Goal: Find specific page/section: Find specific page/section

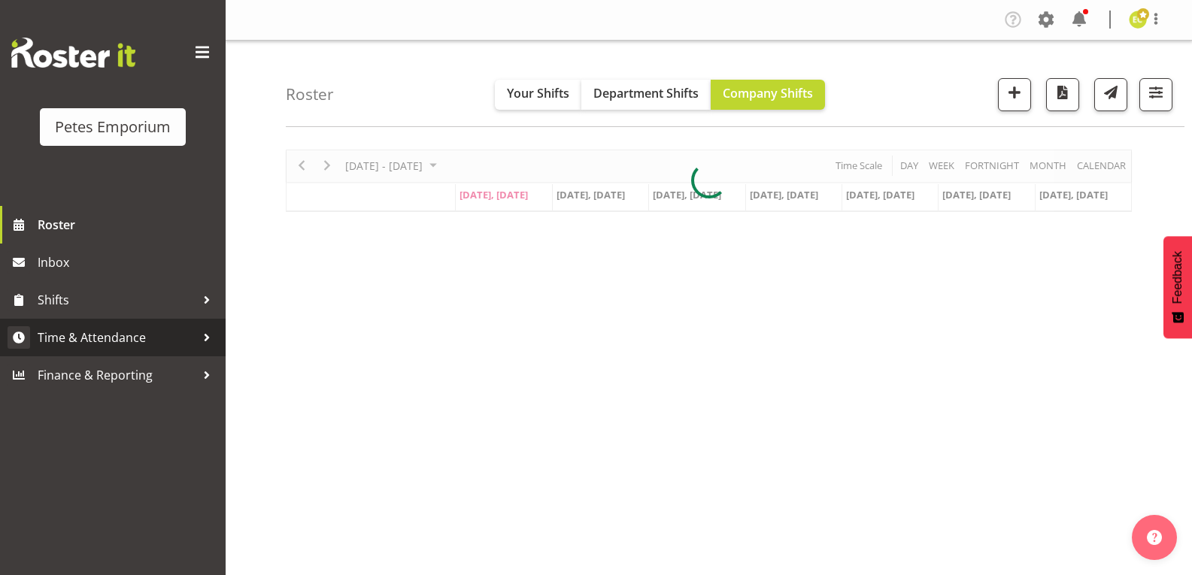
click at [62, 341] on span "Time & Attendance" at bounding box center [117, 337] width 158 height 23
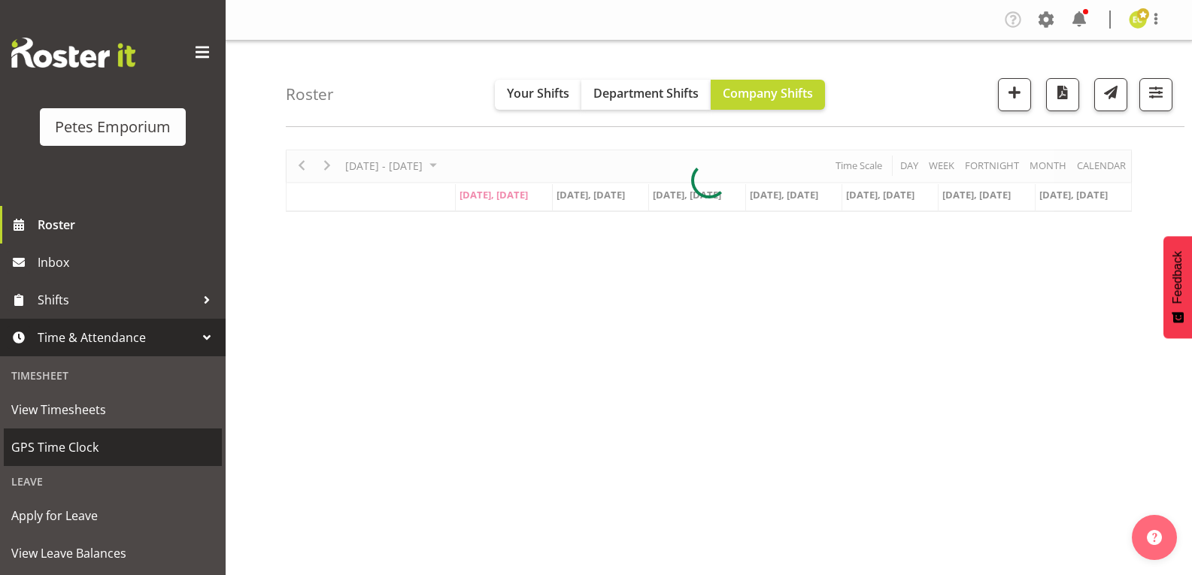
click at [74, 452] on span "GPS Time Clock" at bounding box center [112, 447] width 203 height 23
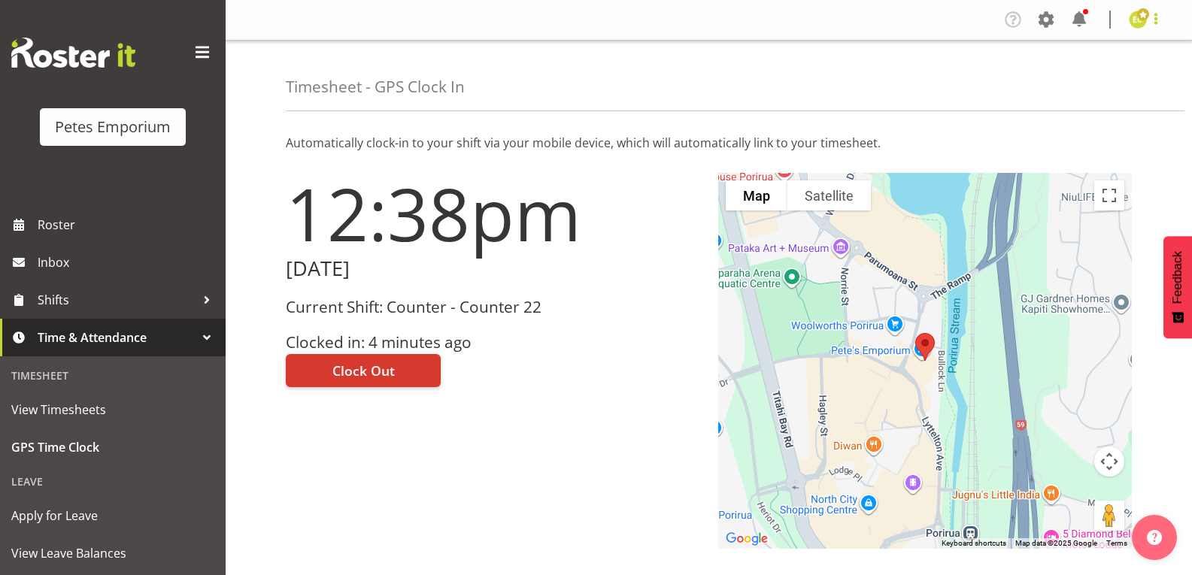
click at [1157, 26] on span at bounding box center [1156, 19] width 18 height 18
click at [1082, 82] on link "Log Out" at bounding box center [1093, 78] width 144 height 27
